Goal: Information Seeking & Learning: Understand process/instructions

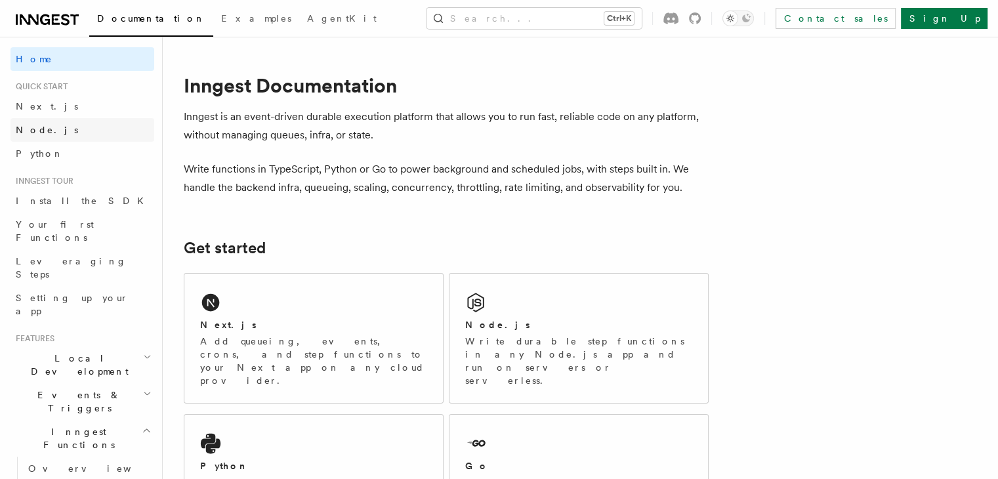
click at [43, 125] on span "Node.js" at bounding box center [47, 130] width 62 height 11
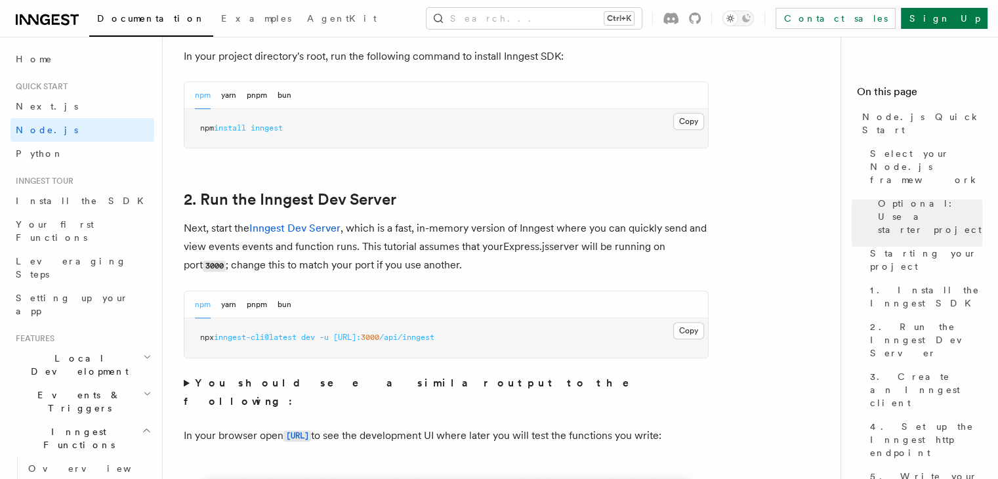
scroll to position [887, 0]
click at [299, 25] on link "AgentKit" at bounding box center [341, 20] width 85 height 32
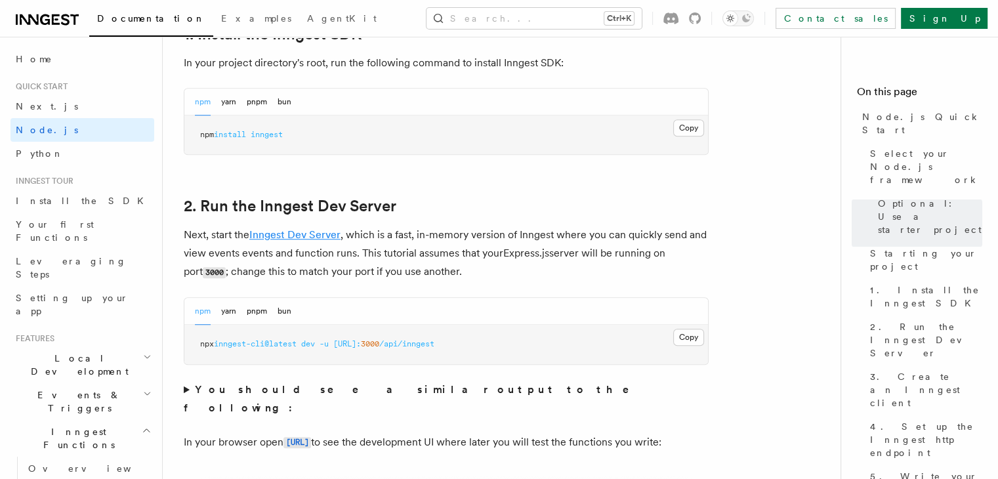
scroll to position [879, 0]
click at [45, 37] on header "Search... Documentation Examples AgentKit Home Quick start Next.js Node.js Pyth…" at bounding box center [81, 258] width 163 height 442
click at [45, 35] on div "Documentation Examples AgentKit Search... Ctrl+K Contact sales Sign Up" at bounding box center [499, 18] width 998 height 37
click at [45, 33] on div "Documentation Examples AgentKit Search... Ctrl+K Contact sales Sign Up" at bounding box center [499, 18] width 998 height 37
click at [45, 24] on icon at bounding box center [45, 19] width 10 height 11
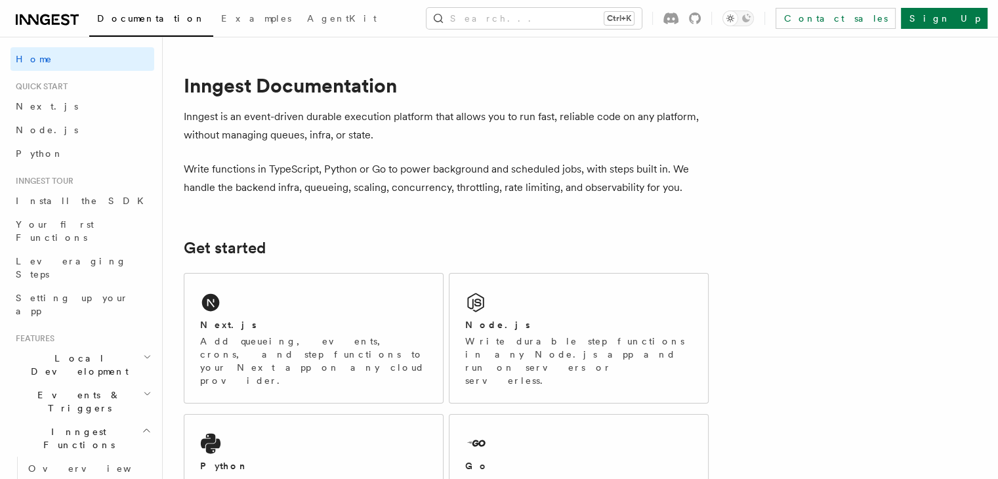
scroll to position [123, 0]
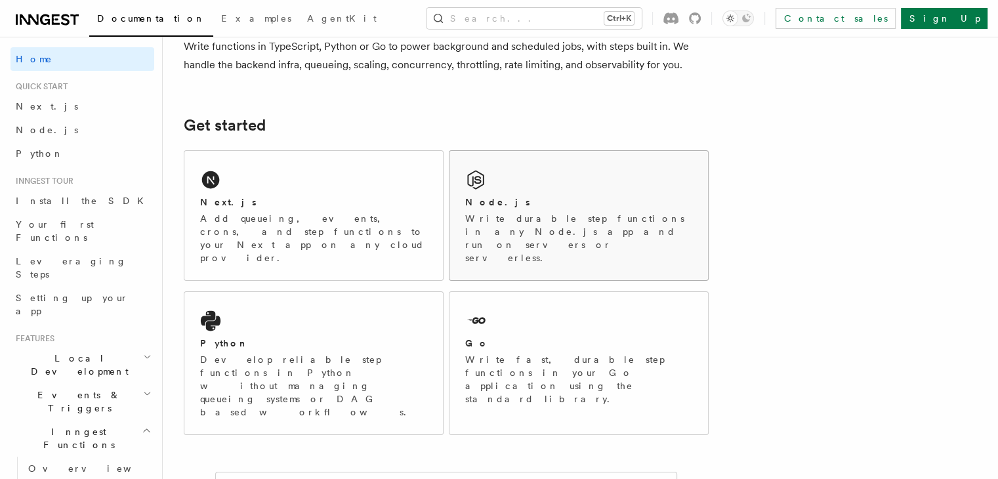
click at [555, 198] on div "Node.js" at bounding box center [578, 203] width 227 height 14
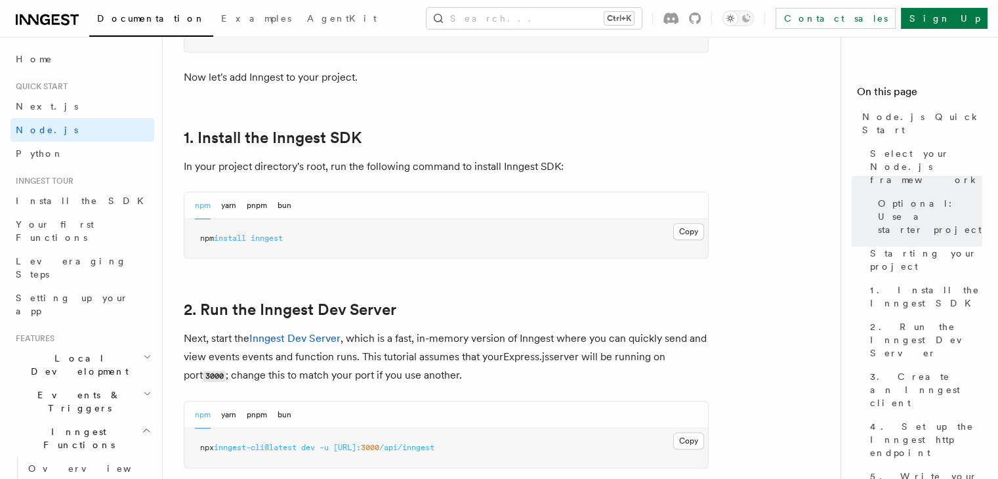
scroll to position [758, 0]
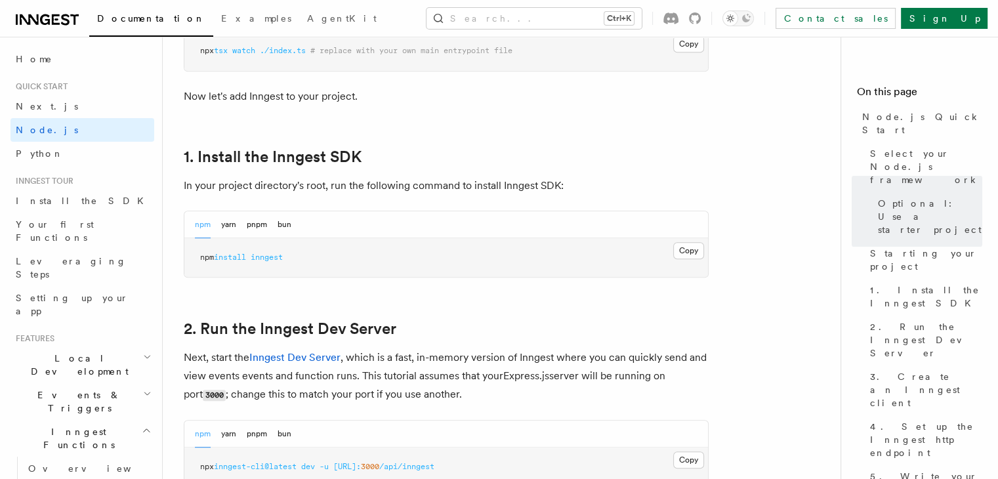
click at [667, 248] on pre "npm install inngest" at bounding box center [446, 257] width 524 height 39
click at [677, 248] on button "Copy Copied" at bounding box center [688, 250] width 31 height 17
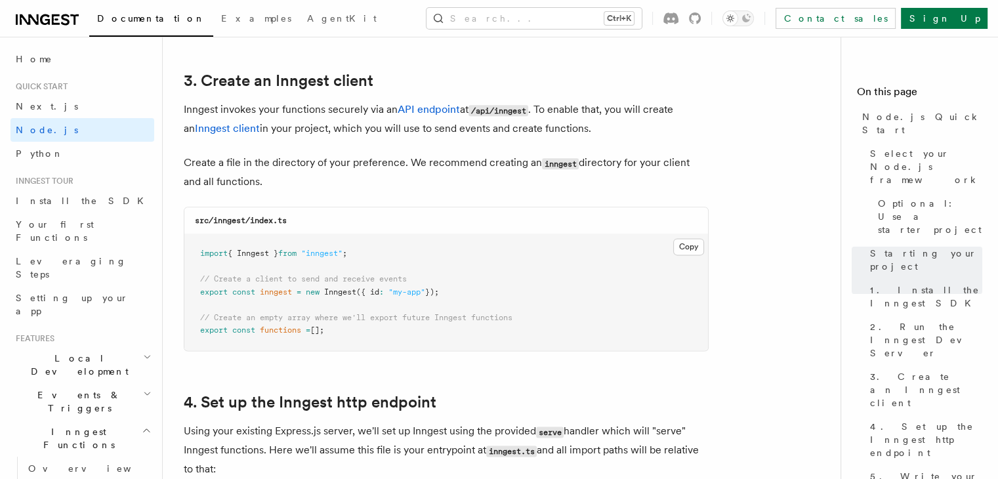
scroll to position [1654, 0]
click at [689, 251] on button "Copy Copied" at bounding box center [688, 246] width 31 height 17
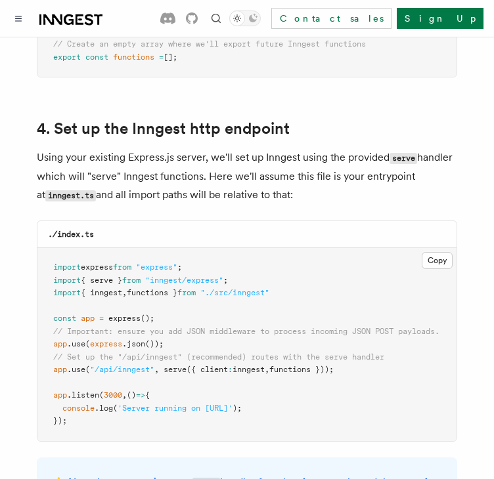
scroll to position [1964, 0]
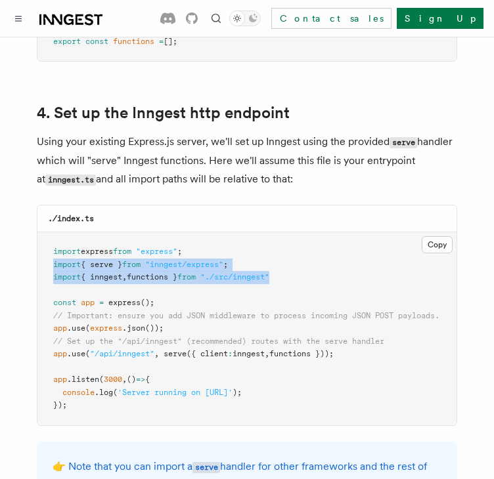
drag, startPoint x: 294, startPoint y: 262, endPoint x: 21, endPoint y: 251, distance: 273.2
copy code "import { serve } from "inngest/express" ; import { inngest , functions } from "…"
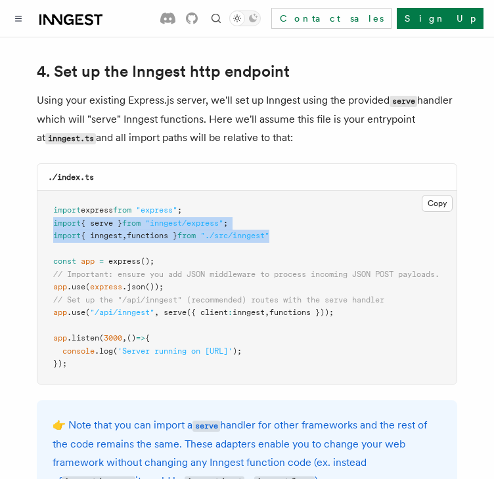
scroll to position [2006, 0]
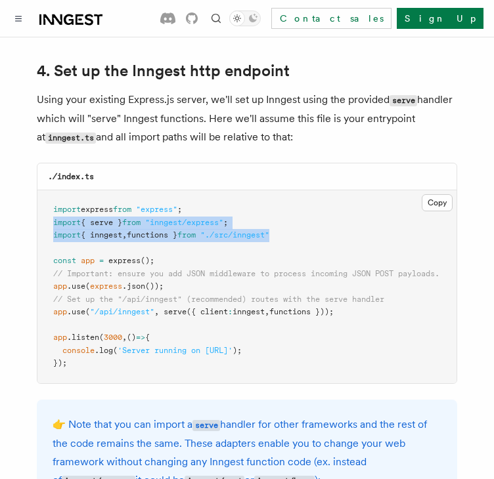
drag, startPoint x: 45, startPoint y: 284, endPoint x: 372, endPoint y: 300, distance: 327.2
click at [372, 300] on pre "import express from "express" ; import { serve } from "inngest/express" ; impor…" at bounding box center [246, 286] width 419 height 193
copy code "// Set up the "/api/inngest" (recommended) routes with the serve handler app .u…"
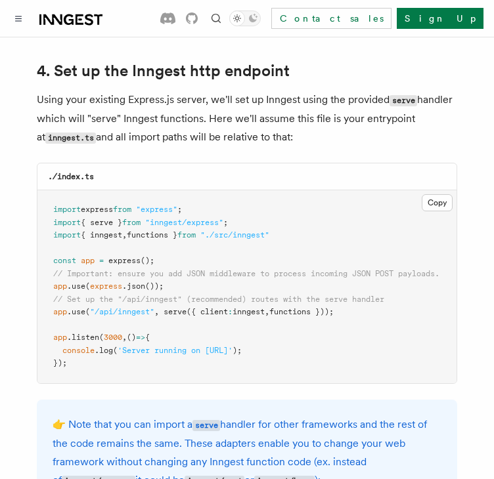
click at [263, 305] on pre "import express from "express" ; import { serve } from "inngest/express" ; impor…" at bounding box center [246, 286] width 419 height 193
click at [207, 307] on span "({ client" at bounding box center [206, 311] width 41 height 9
click at [278, 247] on pre "import express from "express" ; import { serve } from "inngest/express" ; impor…" at bounding box center [246, 286] width 419 height 193
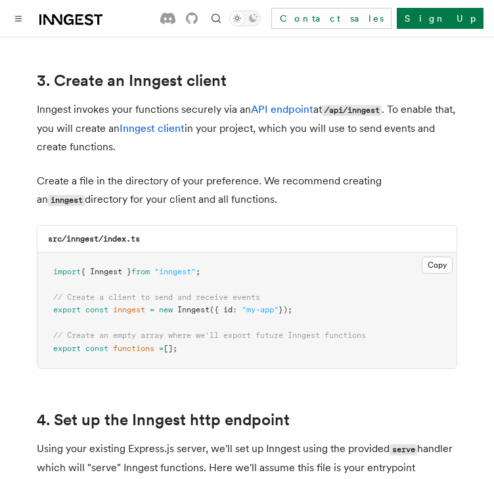
scroll to position [1662, 0]
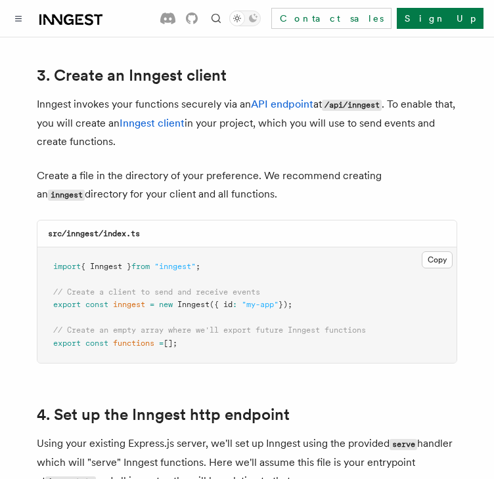
drag, startPoint x: 56, startPoint y: 282, endPoint x: 307, endPoint y: 292, distance: 251.6
click at [307, 292] on pre "import { Inngest } from "inngest" ; // Create a client to send and receive even…" at bounding box center [246, 305] width 419 height 116
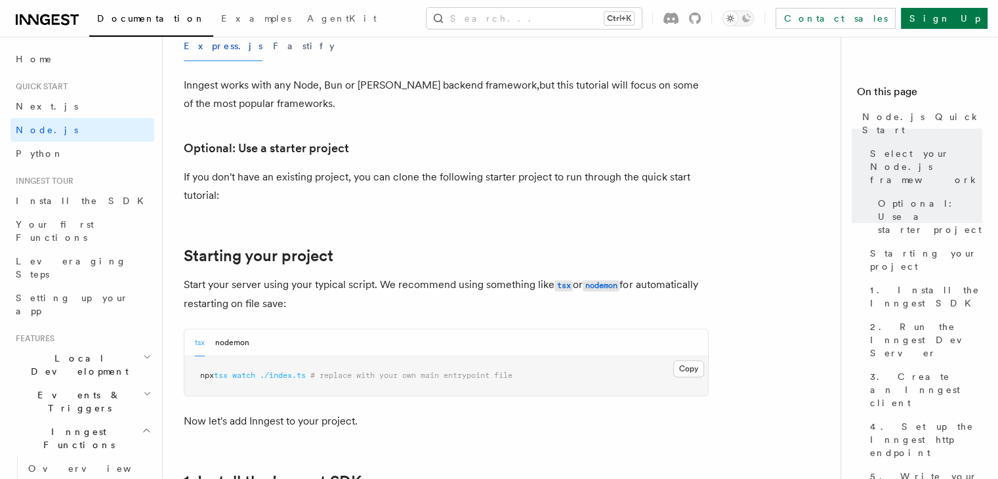
scroll to position [433, 0]
click at [273, 39] on button "Fastify" at bounding box center [304, 47] width 62 height 30
click at [197, 44] on button "Express.js" at bounding box center [223, 47] width 79 height 30
click at [273, 53] on button "Fastify" at bounding box center [304, 47] width 62 height 30
click at [203, 44] on button "Express.js" at bounding box center [223, 47] width 79 height 30
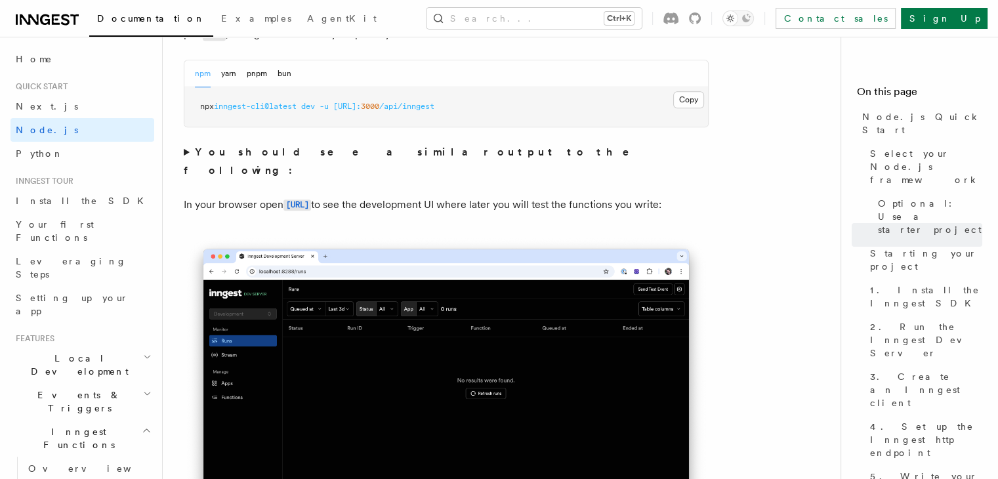
scroll to position [1118, 0]
drag, startPoint x: 282, startPoint y: 189, endPoint x: 378, endPoint y: 190, distance: 95.8
click at [378, 196] on p "In your browser open [URL] to see the development UI where later you will test …" at bounding box center [446, 205] width 525 height 19
copy p "[URL]"
click at [326, 208] on p "In your browser open [URL] to see the development UI where later you will test …" at bounding box center [446, 205] width 525 height 19
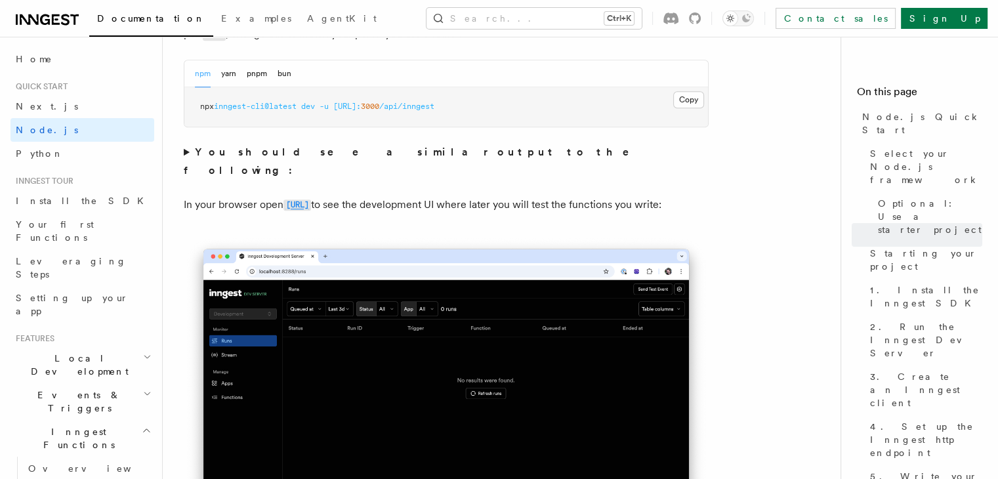
click at [311, 200] on code "[URL]" at bounding box center [298, 205] width 28 height 11
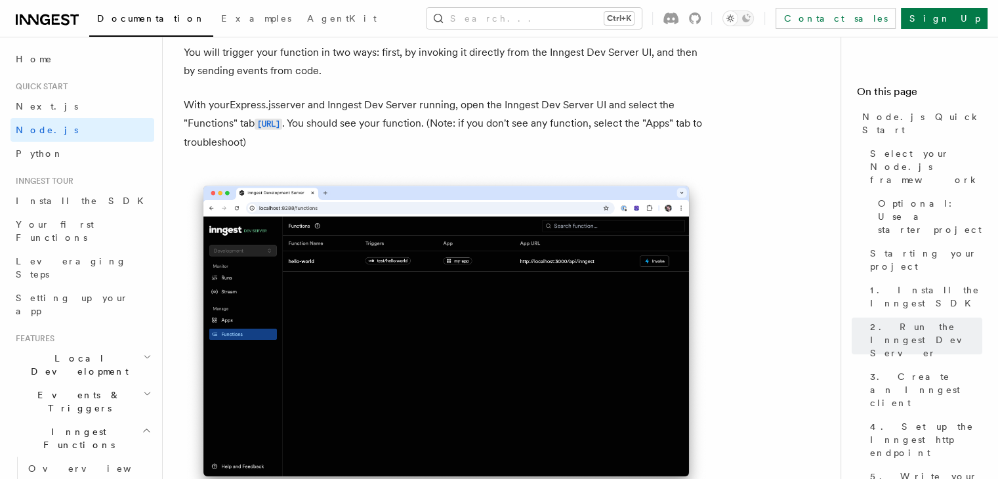
scroll to position [3093, 0]
